Goal: Task Accomplishment & Management: Use online tool/utility

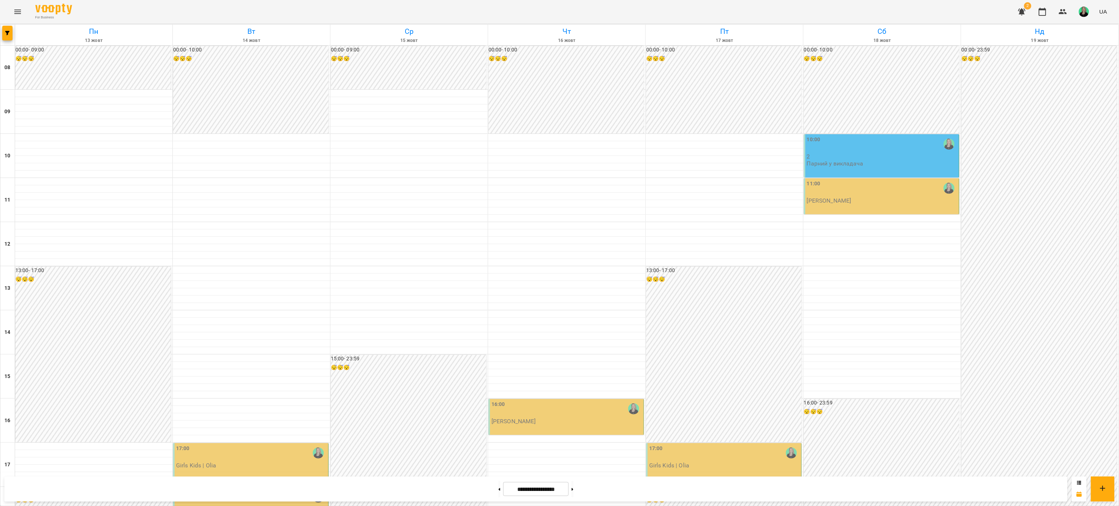
scroll to position [74, 0]
click at [1019, 20] on button "button" at bounding box center [1022, 12] width 18 height 18
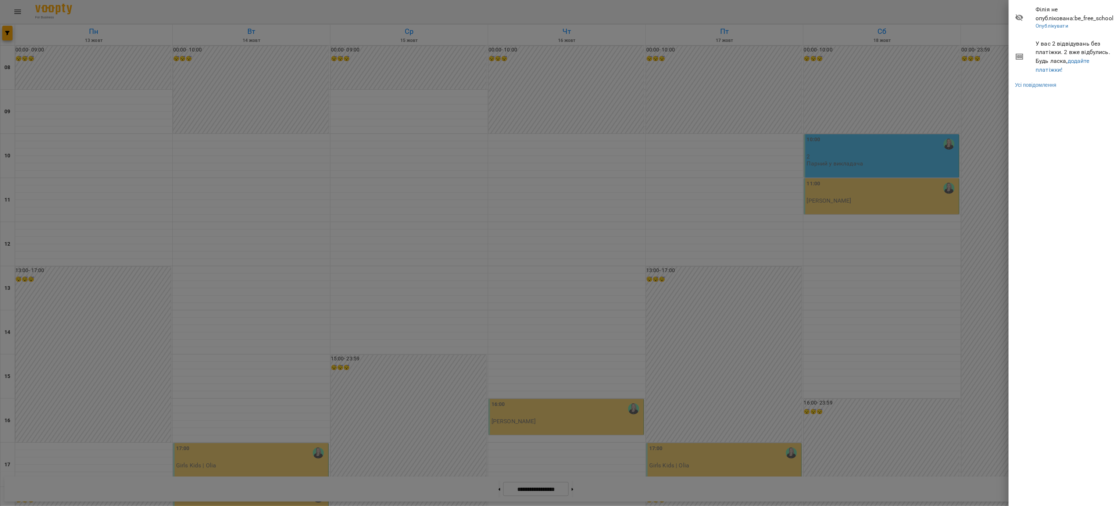
click at [1062, 43] on span "У вас 2 відвідувань без платіжки. 2 вже відбулись. Будь ласка, додайте платіжки!" at bounding box center [1075, 56] width 78 height 35
click at [1080, 58] on link "додайте платіжки!" at bounding box center [1063, 65] width 54 height 16
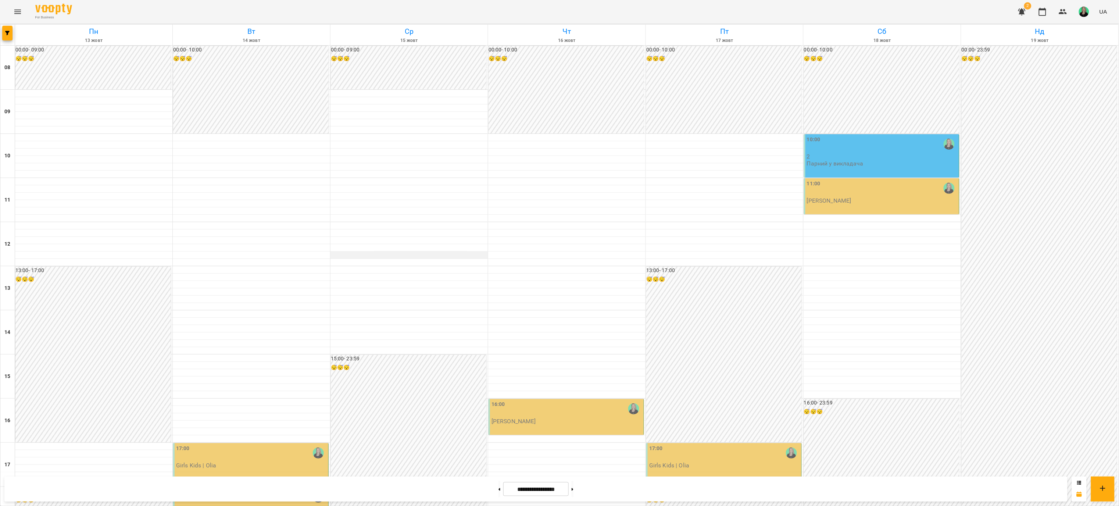
scroll to position [74, 0]
click at [1021, 19] on button "button" at bounding box center [1022, 12] width 18 height 18
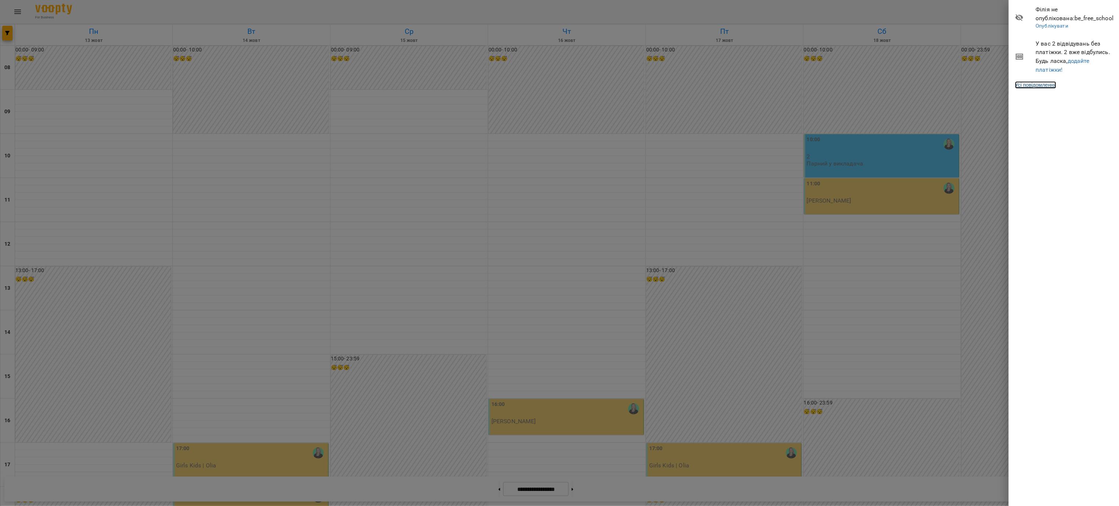
click at [1029, 83] on link "Усі повідомлення" at bounding box center [1035, 84] width 41 height 7
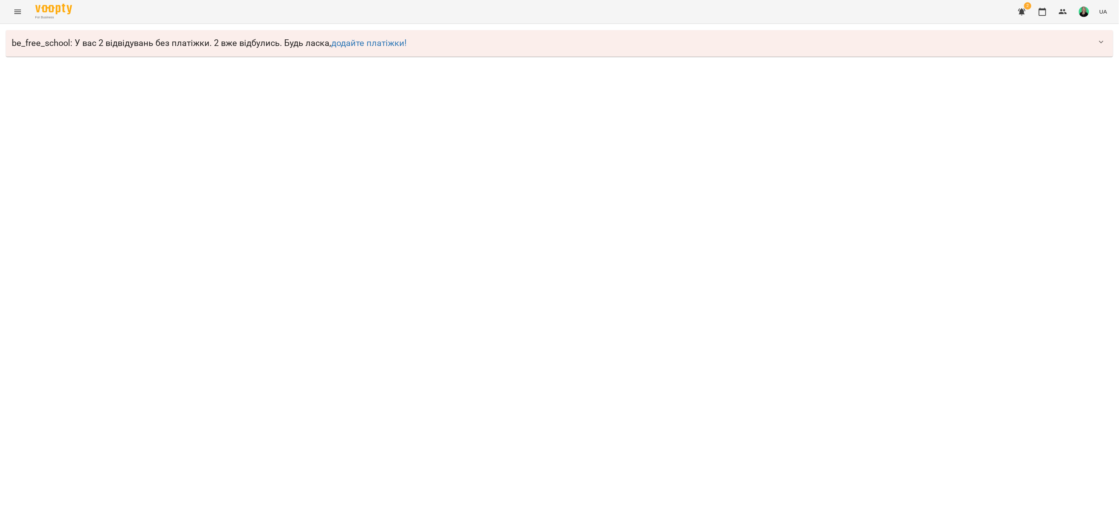
click at [1102, 39] on icon "button" at bounding box center [1101, 42] width 9 height 9
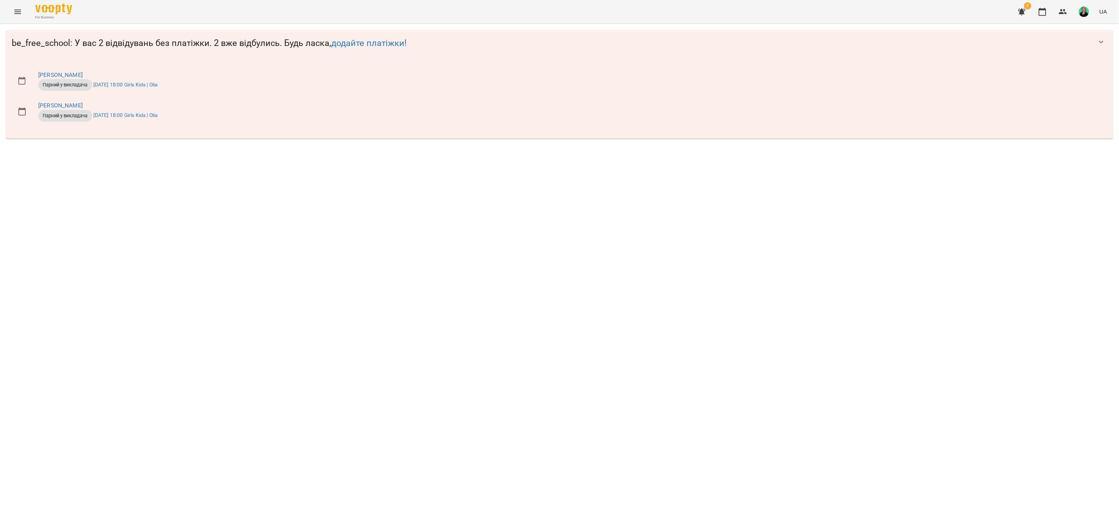
click at [1102, 39] on icon "button" at bounding box center [1101, 42] width 9 height 9
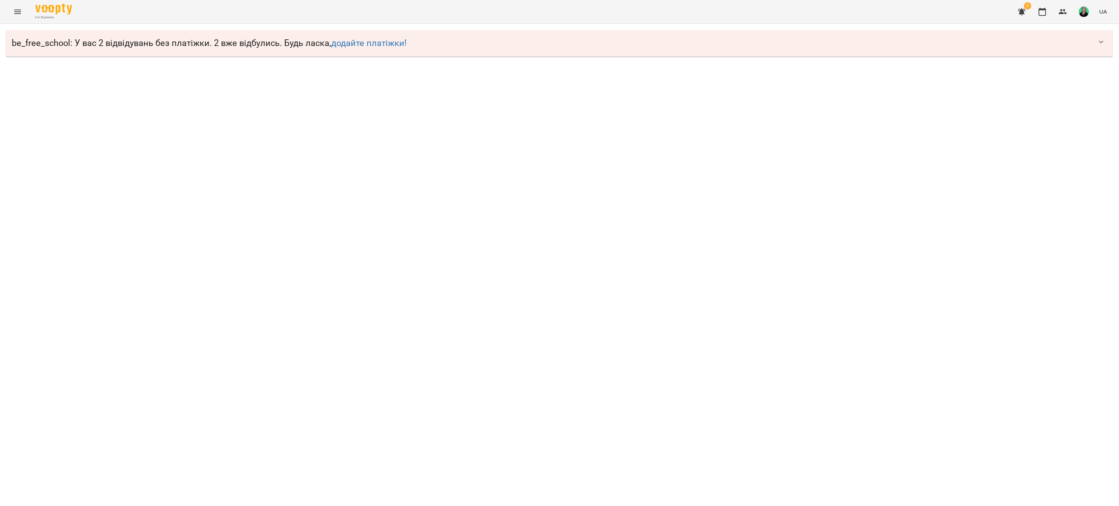
drag, startPoint x: 1036, startPoint y: 39, endPoint x: 111, endPoint y: 45, distance: 925.4
drag, startPoint x: 111, startPoint y: 45, endPoint x: 42, endPoint y: 46, distance: 69.5
click at [42, 46] on span "be_free_school : У вас 2 відвідувань без платіжки. 2 вже відбулись. Будь ласка,…" at bounding box center [552, 43] width 1081 height 11
click at [17, 4] on button "Menu" at bounding box center [18, 12] width 18 height 18
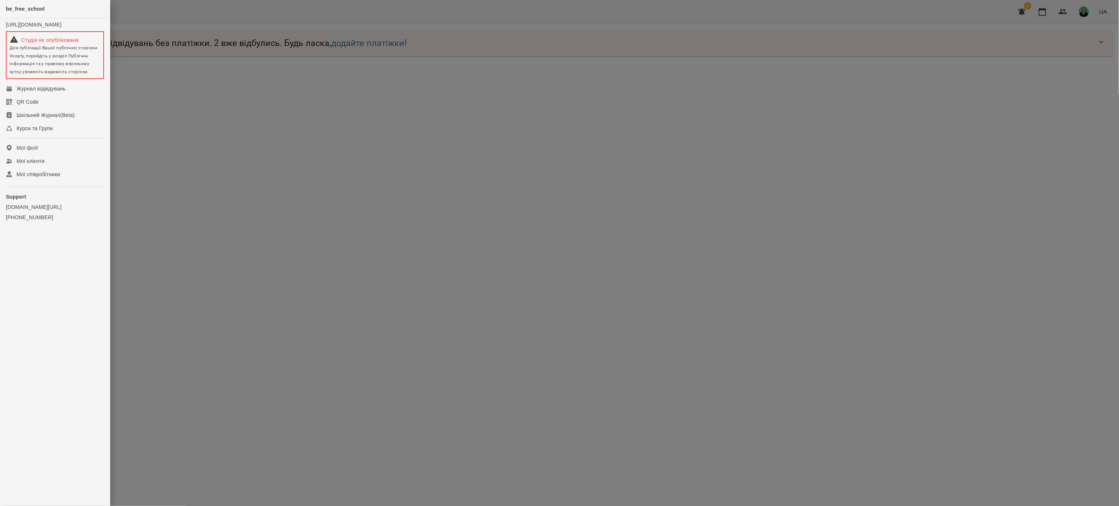
click at [17, 4] on div "be_free_school" at bounding box center [55, 9] width 110 height 18
click at [35, 4] on div "be_free_school" at bounding box center [55, 9] width 110 height 18
click at [182, 101] on div at bounding box center [559, 253] width 1119 height 506
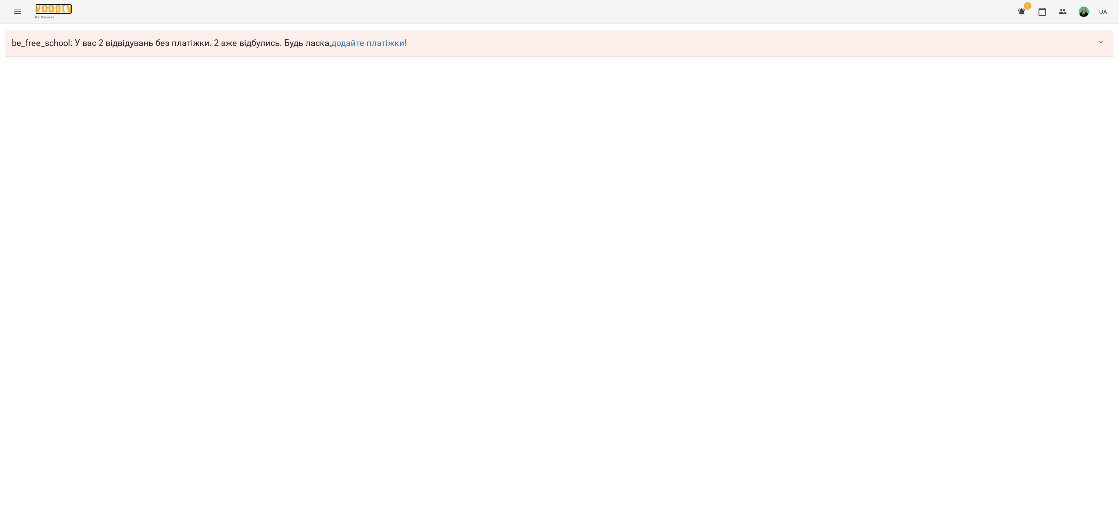
click at [69, 13] on img at bounding box center [53, 9] width 37 height 11
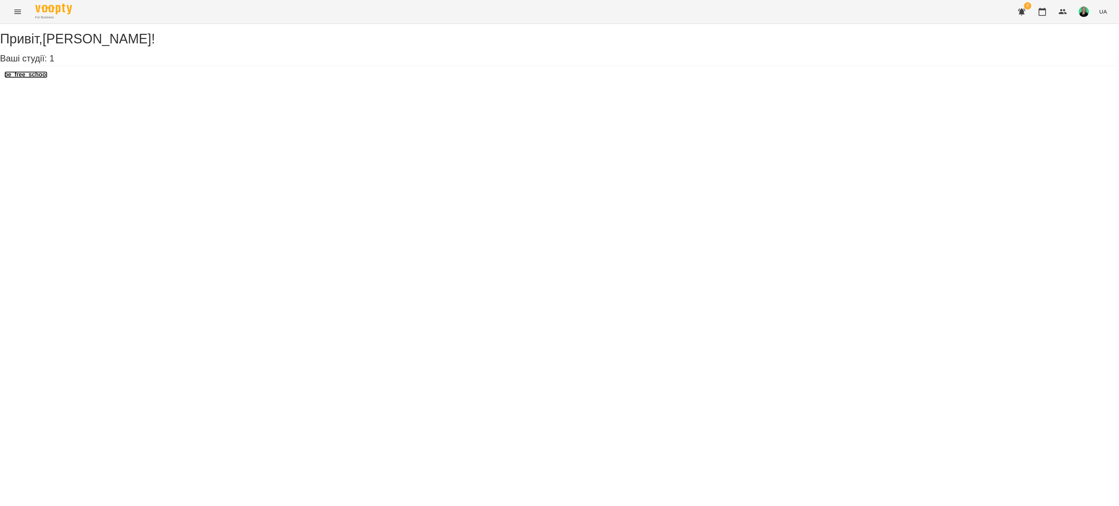
click at [46, 78] on h3 "be_free_school" at bounding box center [25, 74] width 43 height 7
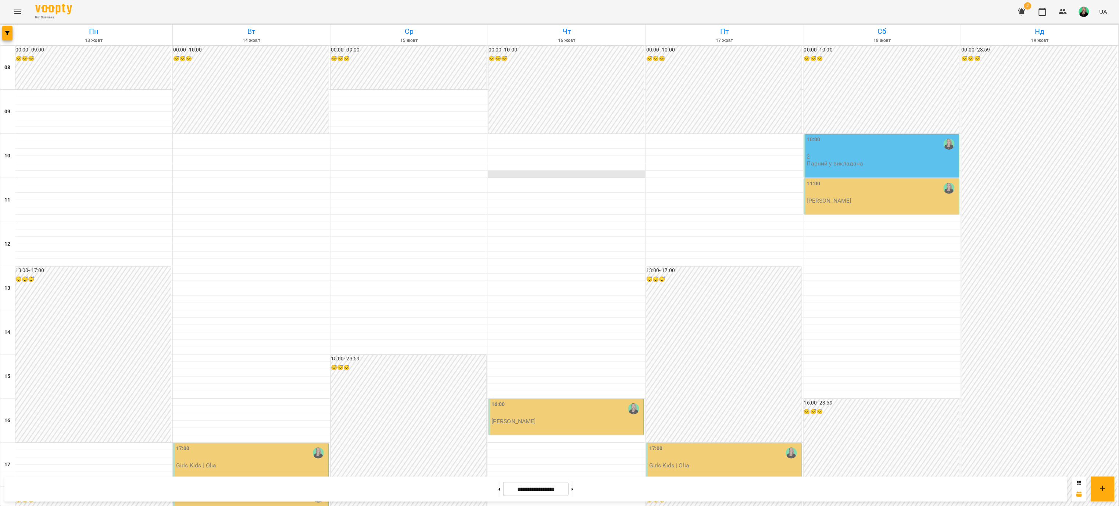
scroll to position [74, 0]
click at [1088, 17] on button "button" at bounding box center [1084, 11] width 19 height 19
click at [1081, 26] on span "[PERSON_NAME]" at bounding box center [1087, 28] width 47 height 9
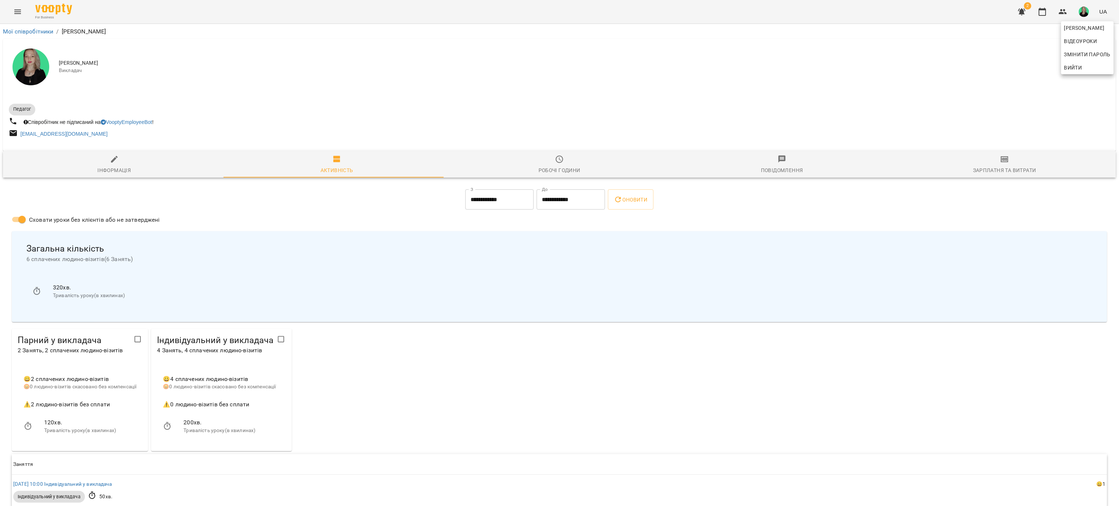
click at [994, 168] on div at bounding box center [559, 253] width 1119 height 506
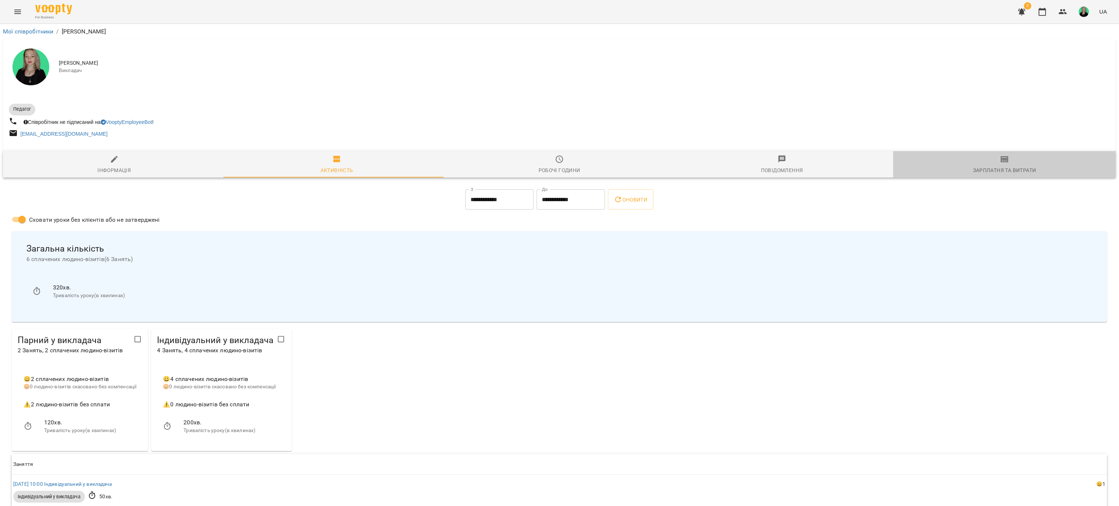
click at [996, 166] on span "Зарплатня та Витрати" at bounding box center [1005, 165] width 214 height 20
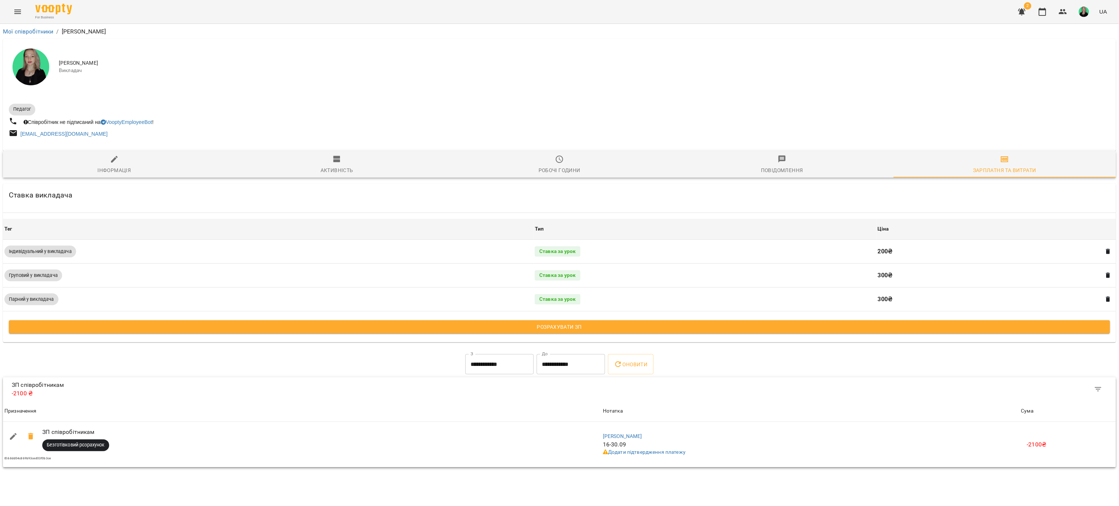
click at [575, 330] on span "Розрахувати ЗП" at bounding box center [560, 326] width 1090 height 9
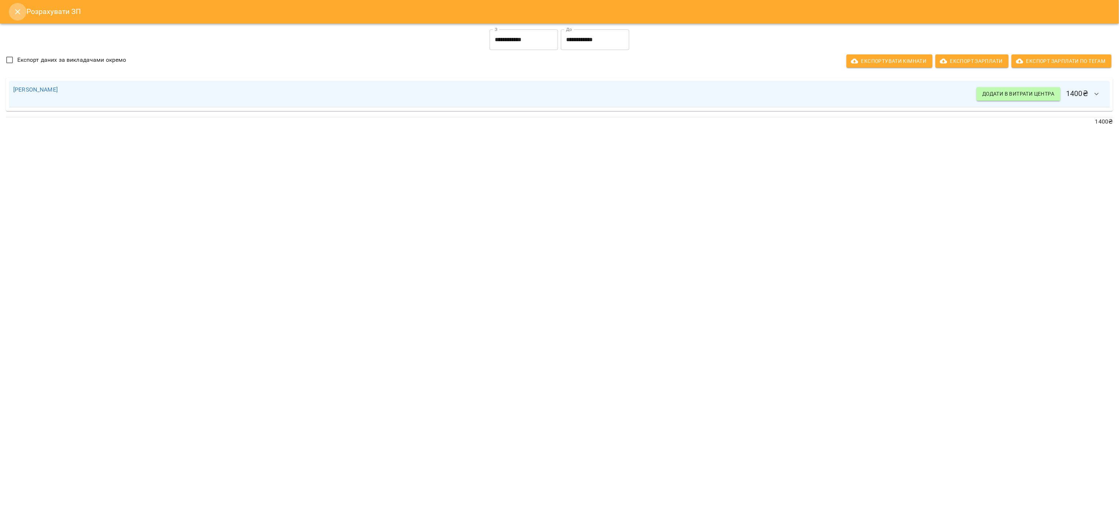
click at [23, 13] on button "Close" at bounding box center [18, 12] width 18 height 18
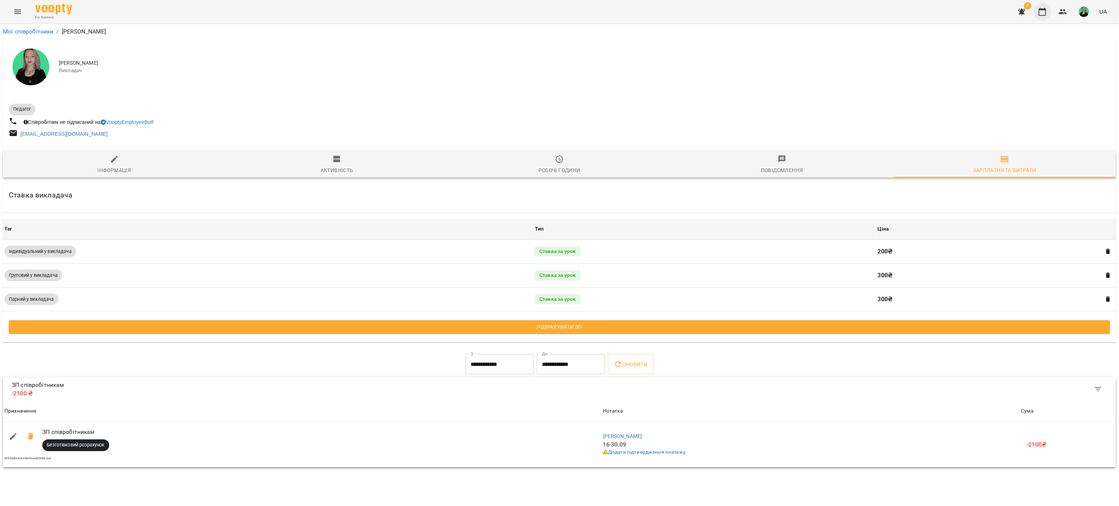
click at [1048, 14] on button "button" at bounding box center [1043, 12] width 18 height 18
